Goal: Navigation & Orientation: Understand site structure

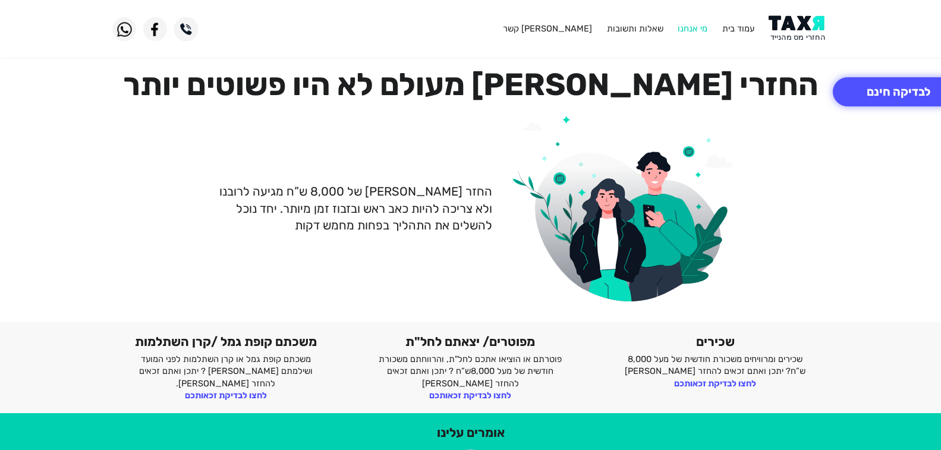
click at [690, 32] on link "מי אנחנו" at bounding box center [693, 28] width 30 height 11
click at [646, 31] on link "שאלות ותשובות" at bounding box center [635, 28] width 56 height 11
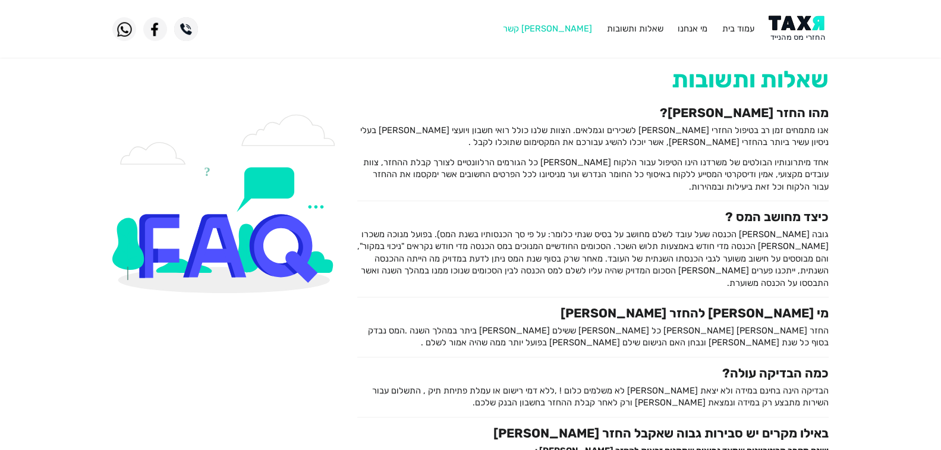
click at [571, 27] on link "[PERSON_NAME] קשר" at bounding box center [547, 28] width 89 height 11
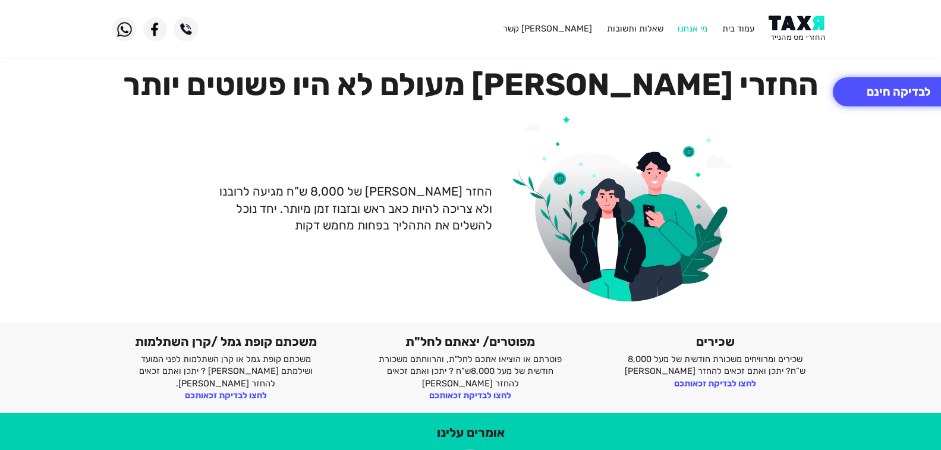
click at [691, 29] on link "מי אנחנו" at bounding box center [693, 28] width 30 height 11
click at [685, 30] on link "מי אנחנו" at bounding box center [693, 28] width 30 height 11
click at [738, 30] on link "עמוד בית" at bounding box center [738, 28] width 32 height 11
